Goal: Find specific page/section: Find specific page/section

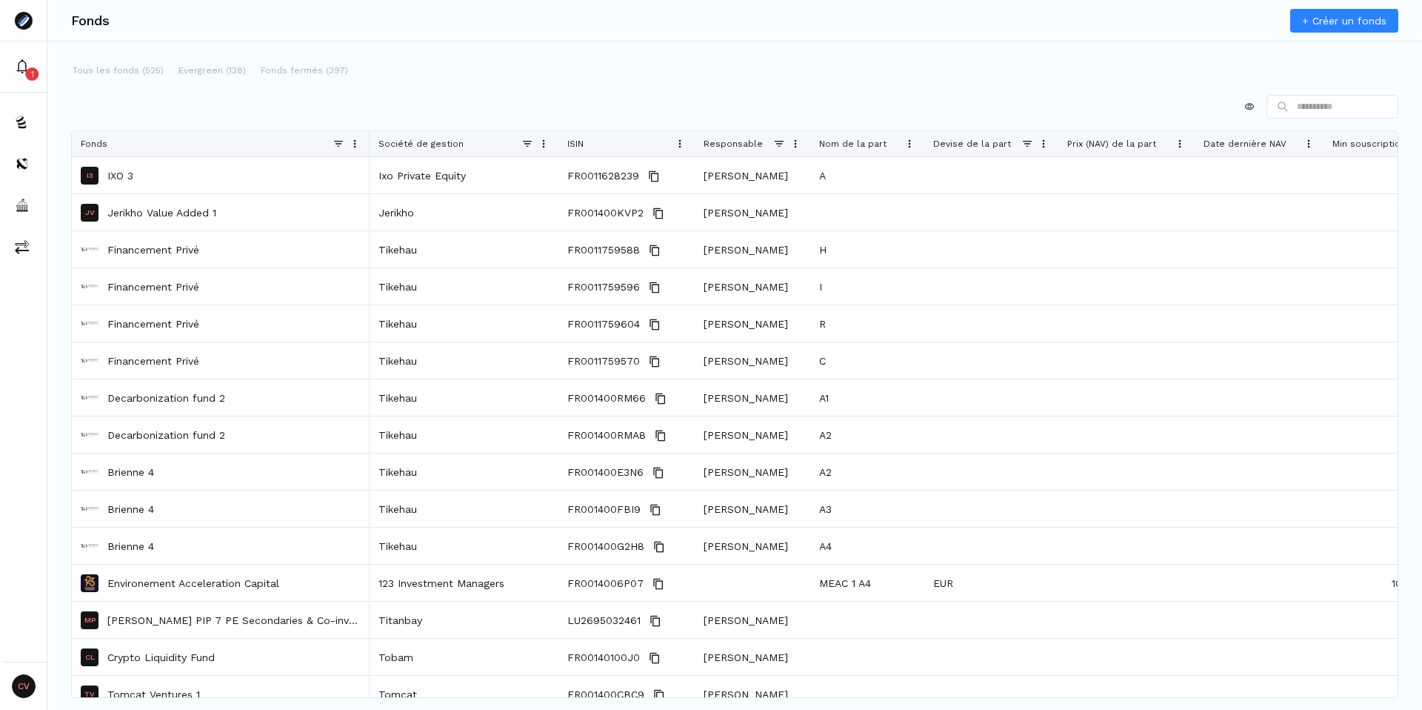
click at [326, 103] on div at bounding box center [735, 107] width 1328 height 24
click at [283, 73] on p "Fonds fermés (397)" at bounding box center [304, 70] width 87 height 13
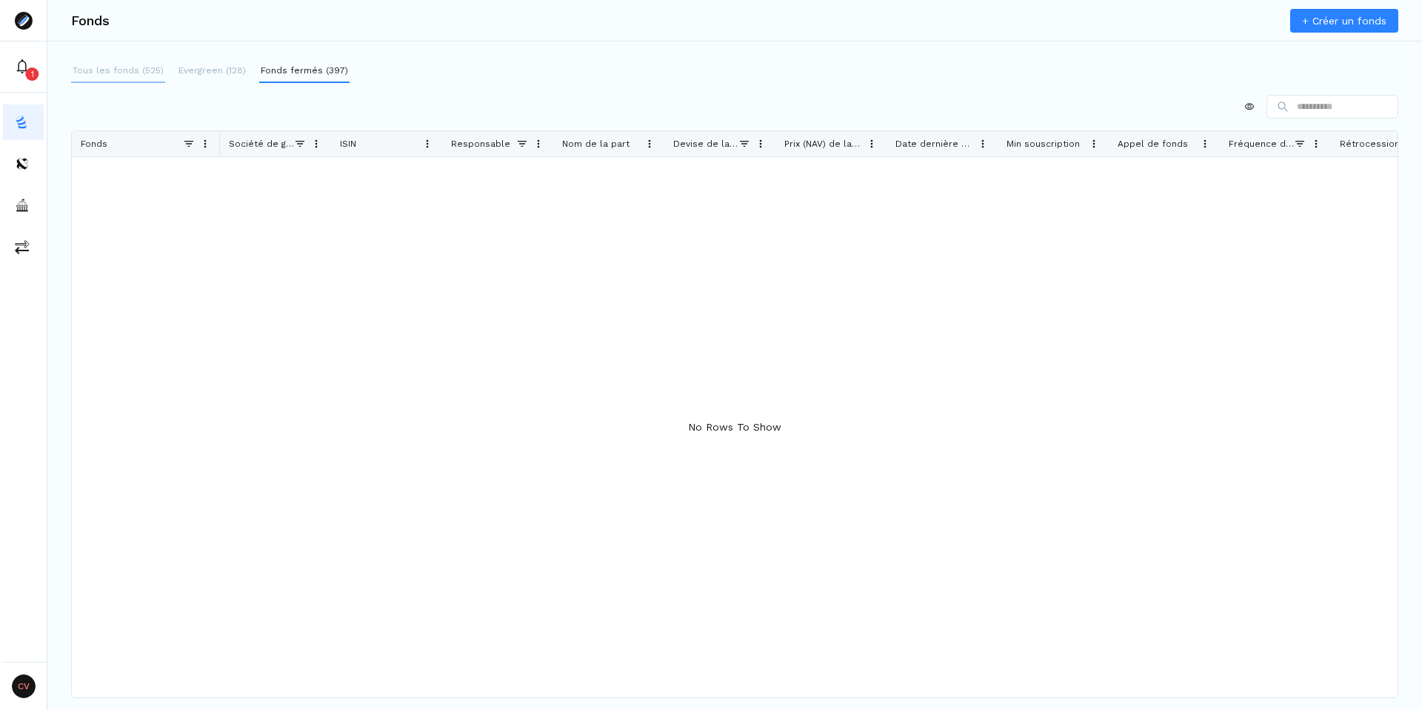
click at [75, 71] on p "Tous les fonds (525)" at bounding box center [118, 70] width 91 height 13
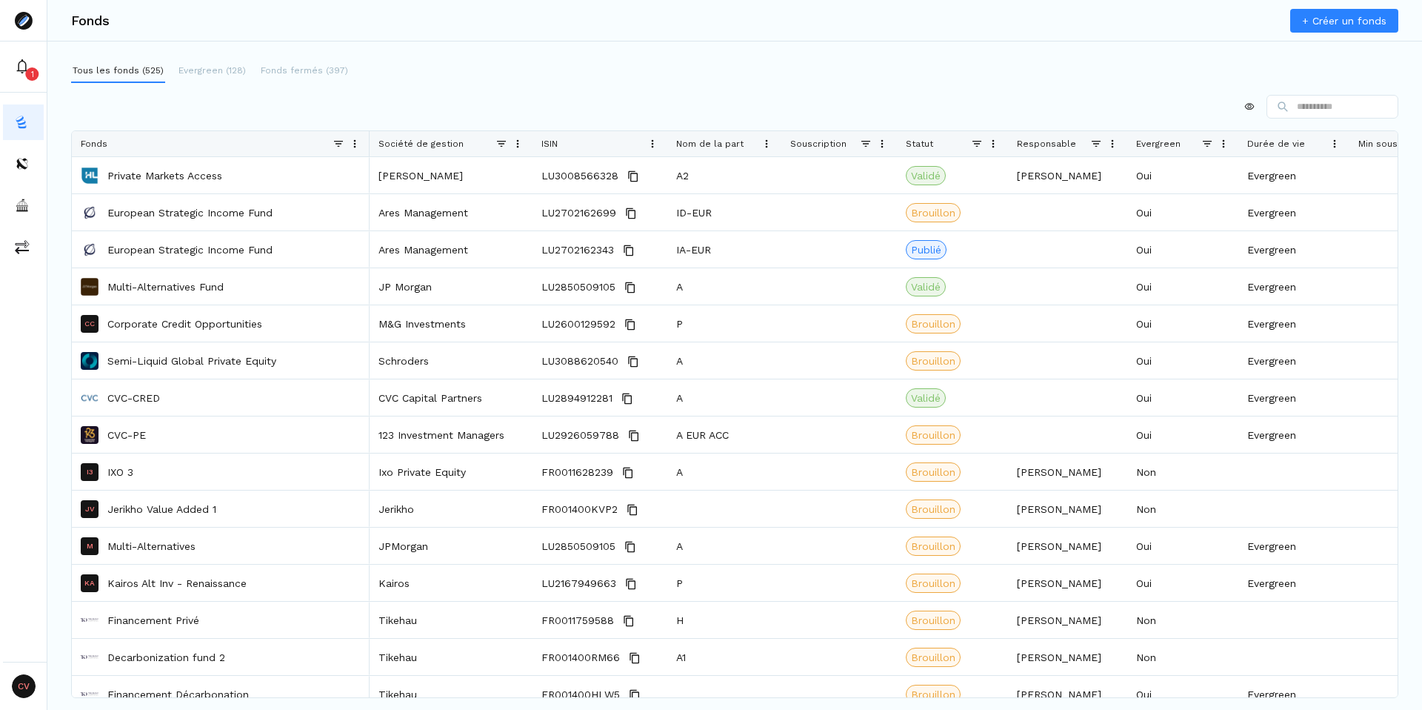
click at [300, 75] on p "Fonds fermés (397)" at bounding box center [304, 70] width 87 height 13
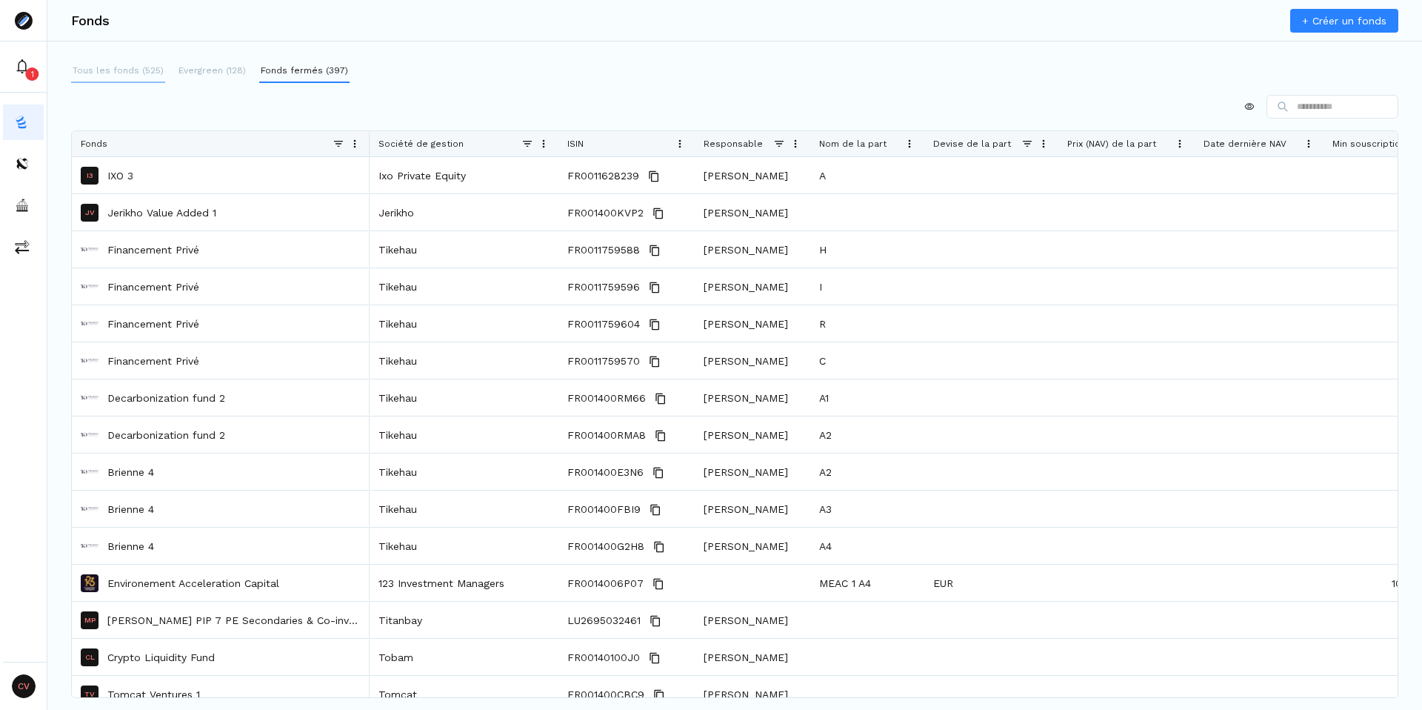
click at [147, 59] on div "Fonds + Créer un fonds Tous les fonds (525) Evergreen (128) Fonds fermés (397) …" at bounding box center [734, 355] width 1375 height 710
click at [112, 73] on p "Tous les fonds (525)" at bounding box center [118, 70] width 91 height 13
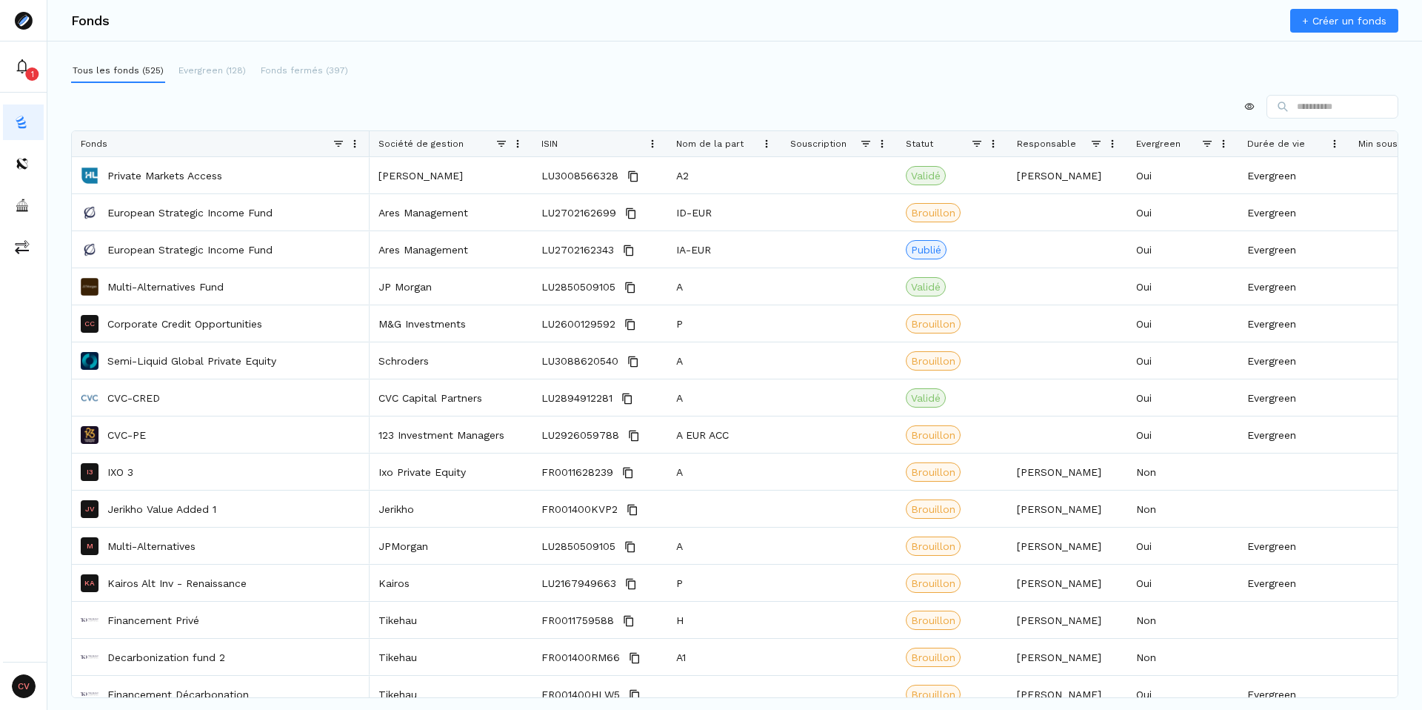
click at [765, 146] on span at bounding box center [767, 144] width 12 height 12
click at [521, 143] on span at bounding box center [518, 144] width 12 height 12
click at [461, 116] on div at bounding box center [735, 107] width 1328 height 24
click at [529, 147] on div at bounding box center [532, 143] width 6 height 25
click at [520, 143] on span at bounding box center [518, 144] width 12 height 12
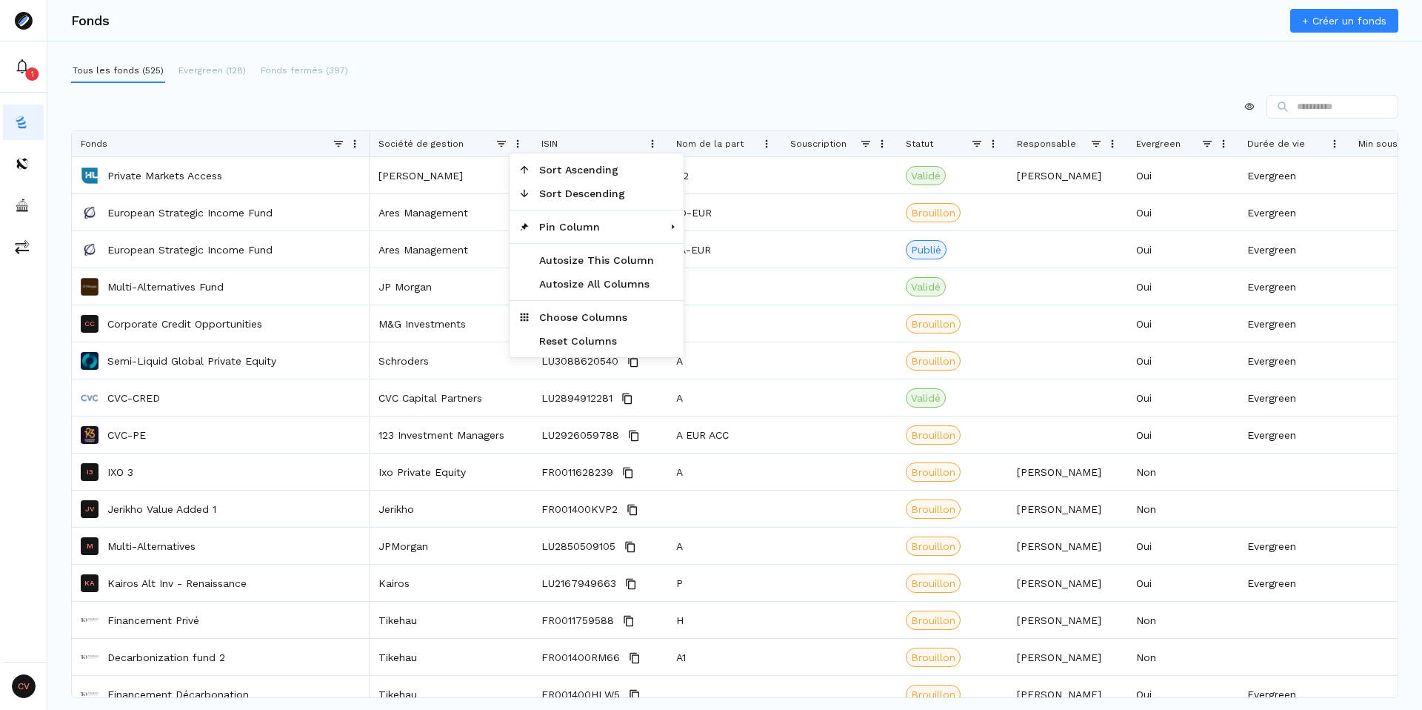
click at [398, 107] on div at bounding box center [735, 107] width 1328 height 24
click at [364, 112] on div at bounding box center [735, 107] width 1328 height 24
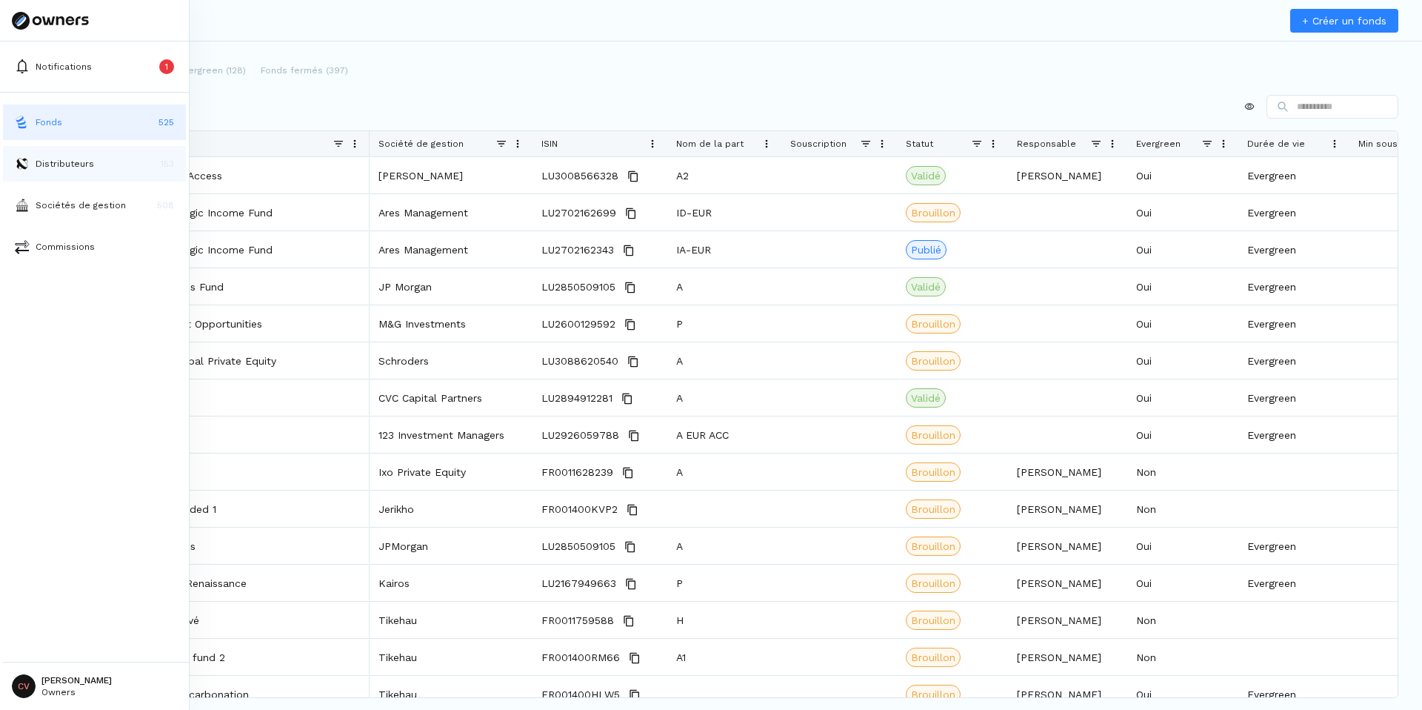
click at [49, 165] on p "Distributeurs" at bounding box center [65, 163] width 59 height 13
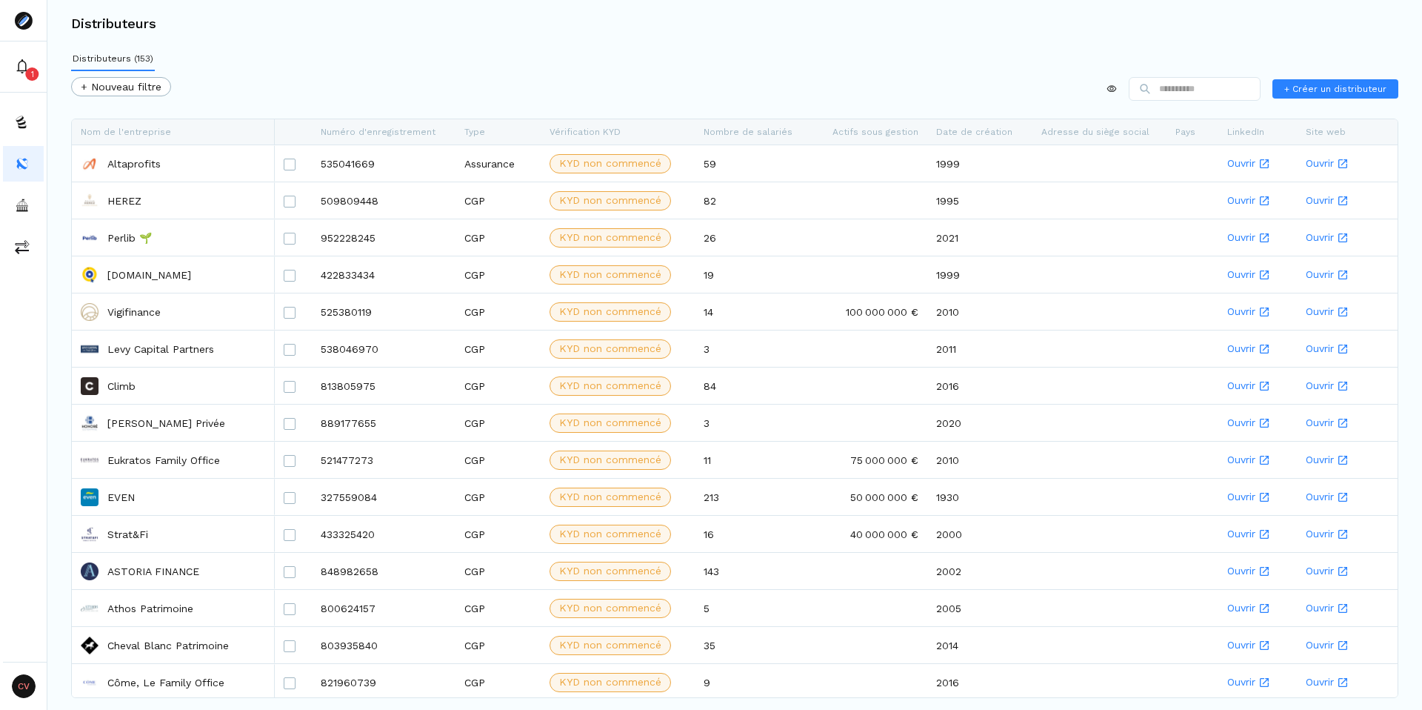
click at [307, 102] on div "+ Nouveau filtre + Créer un distributeur" at bounding box center [735, 92] width 1328 height 30
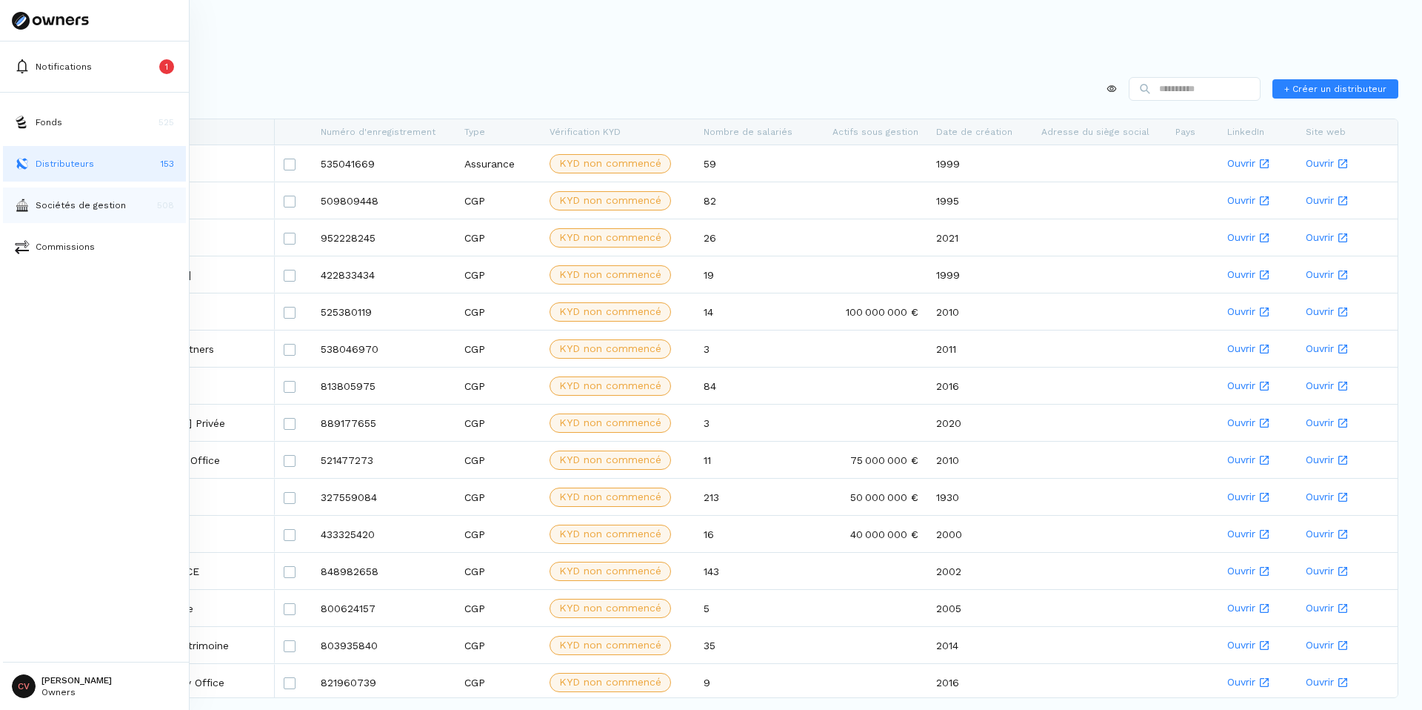
click at [53, 204] on p "Sociétés de gestion" at bounding box center [81, 205] width 90 height 13
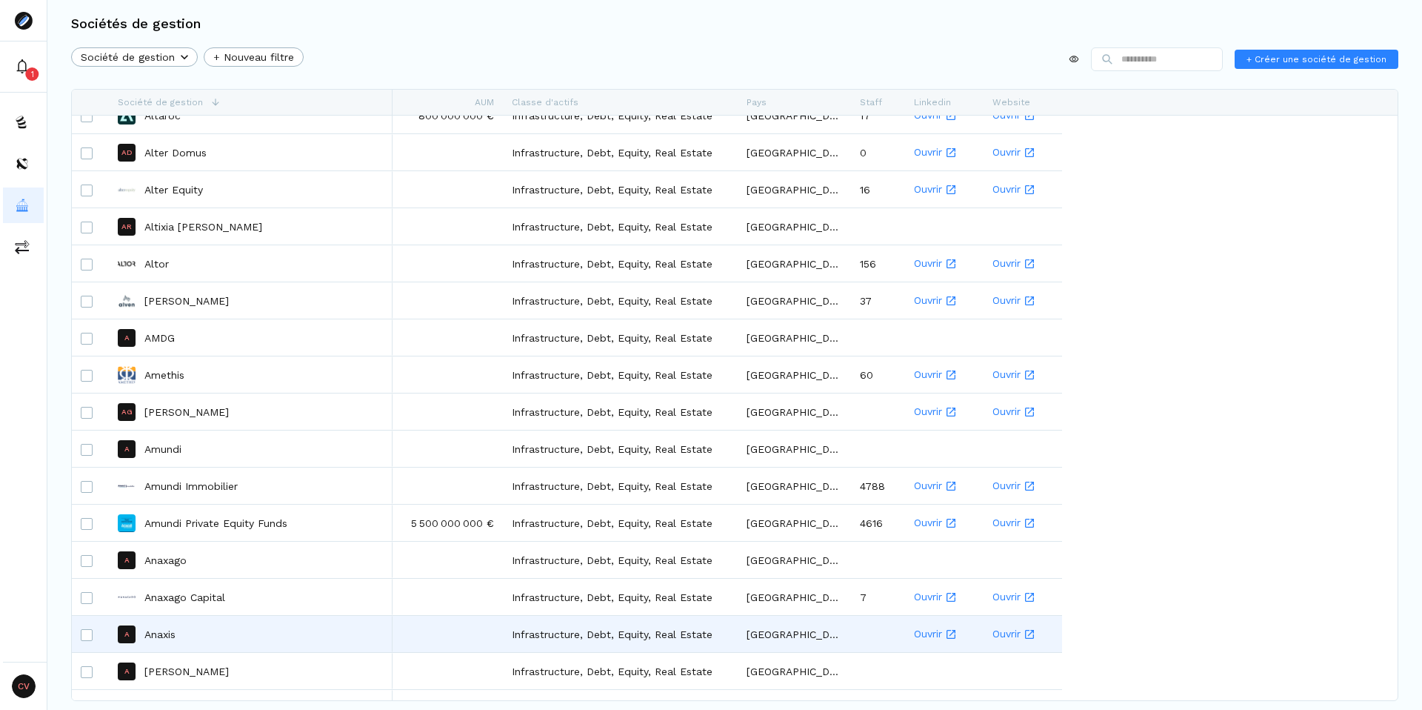
scroll to position [1879, 0]
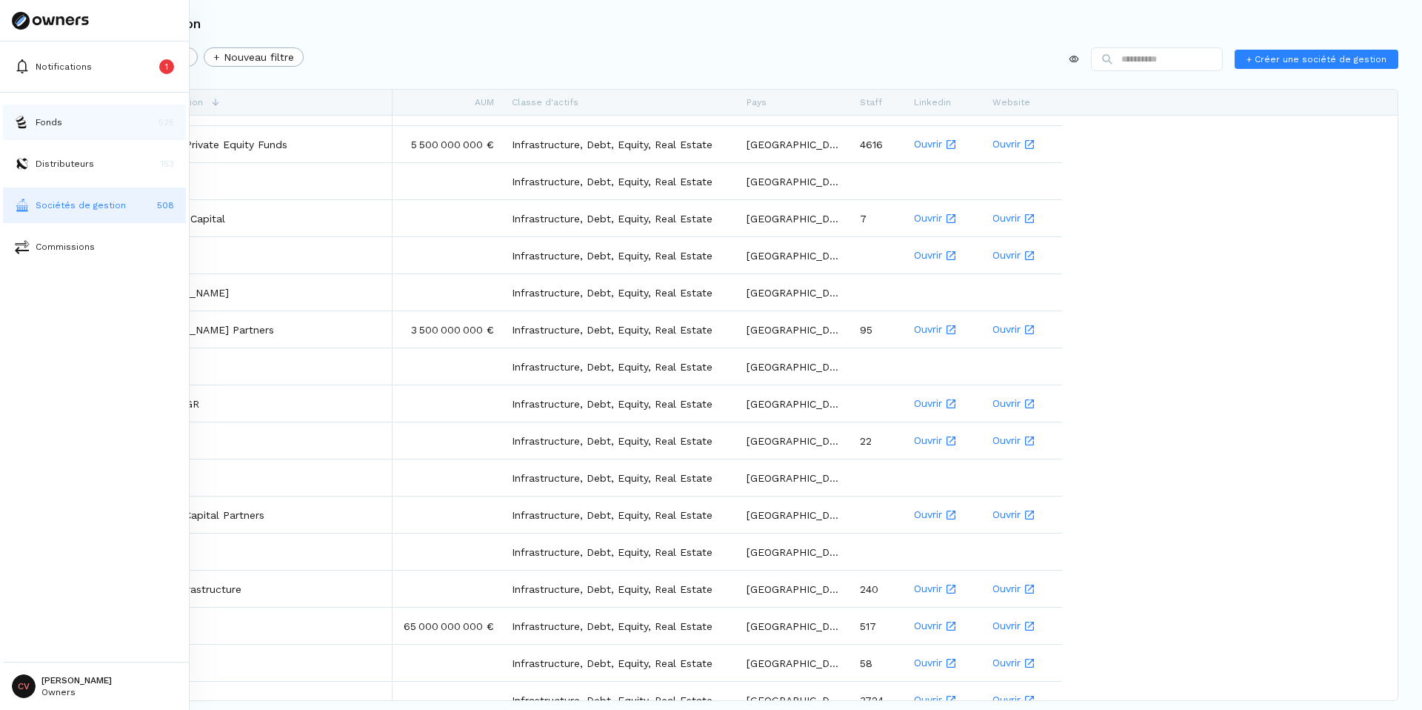
click at [55, 118] on p "Fonds" at bounding box center [49, 122] width 27 height 13
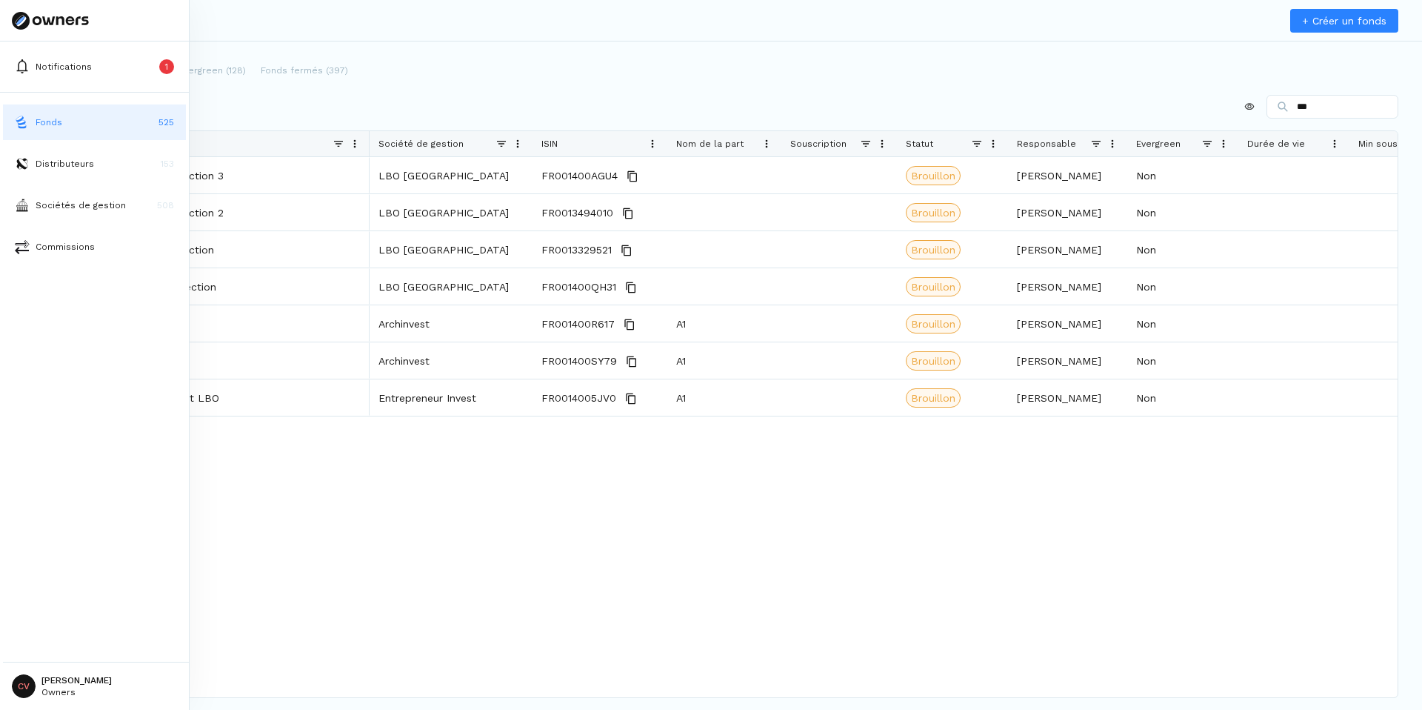
click at [33, 115] on button "Fonds 525" at bounding box center [94, 122] width 183 height 36
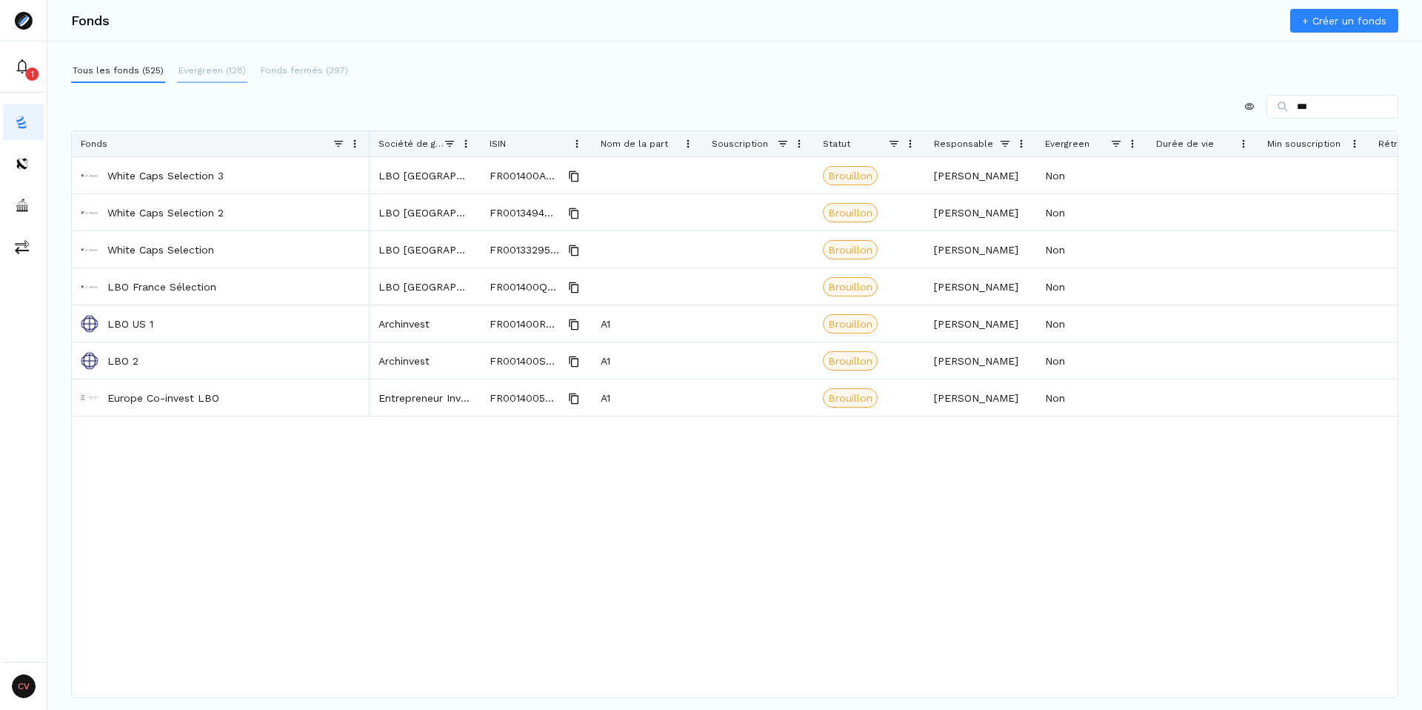
type input "***"
click at [210, 75] on p "Evergreen (128)" at bounding box center [212, 70] width 67 height 13
click at [305, 62] on button "Fonds fermés (397)" at bounding box center [304, 71] width 90 height 24
click at [217, 71] on p "Evergreen (128)" at bounding box center [212, 70] width 67 height 13
